Goal: Navigation & Orientation: Go to known website

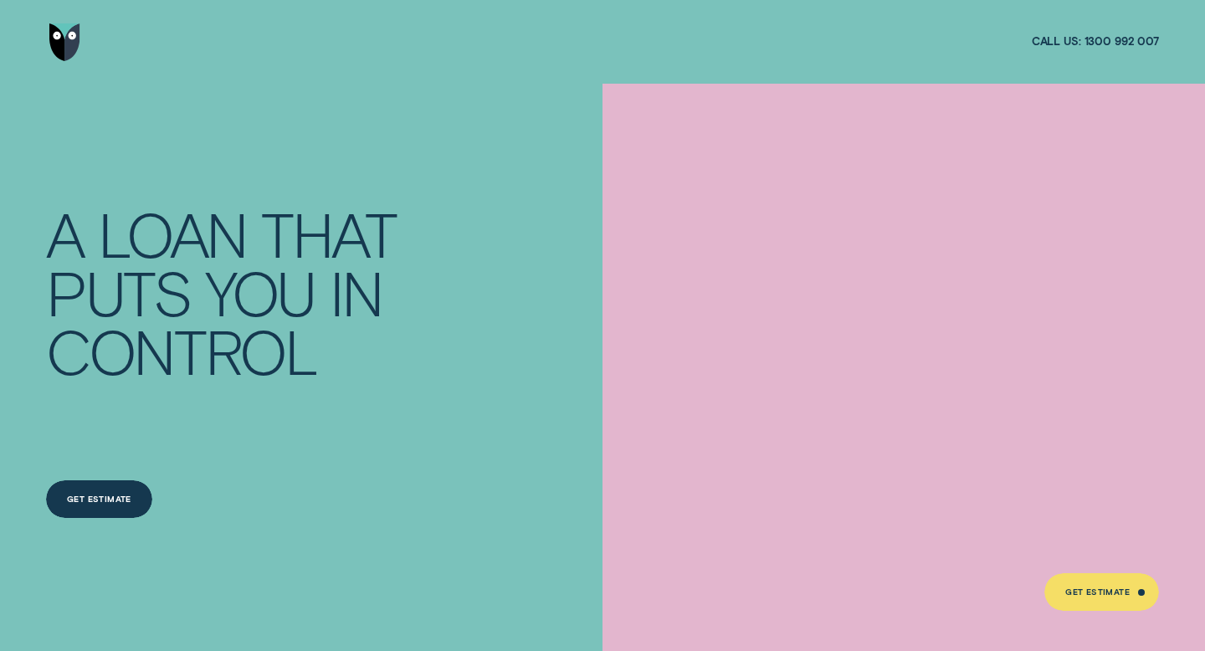
click at [60, 43] on img "Go to home page" at bounding box center [65, 42] width 32 height 38
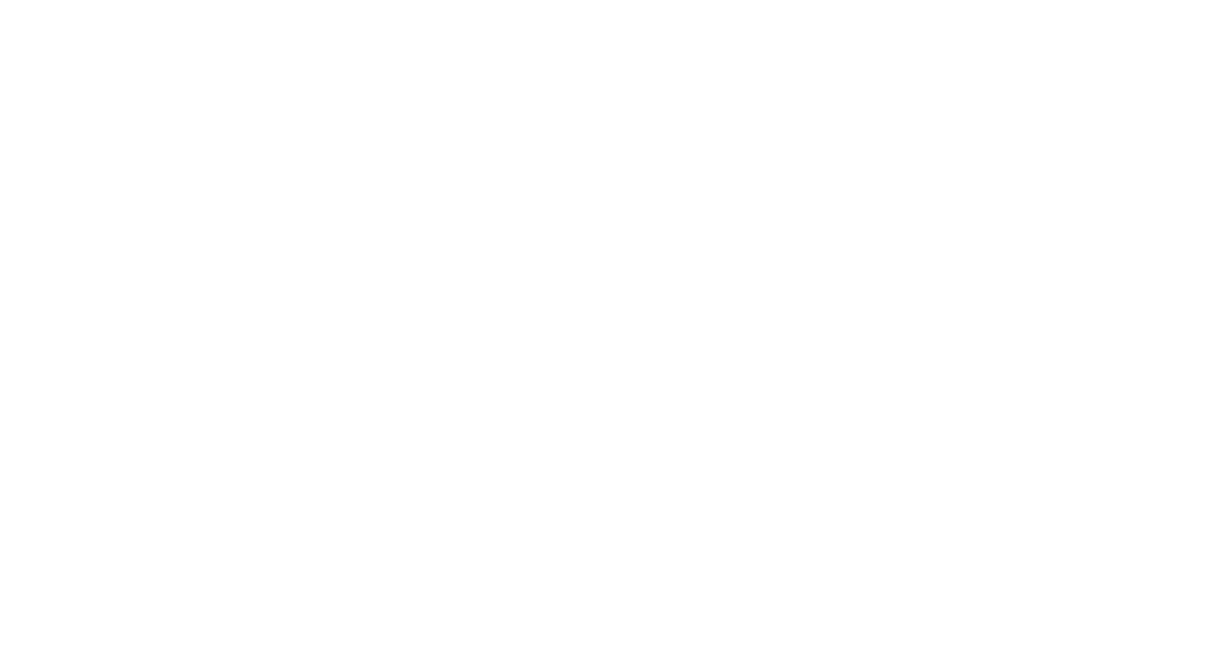
click at [941, 0] on html at bounding box center [602, 0] width 1205 height 0
